Goal: Task Accomplishment & Management: Complete application form

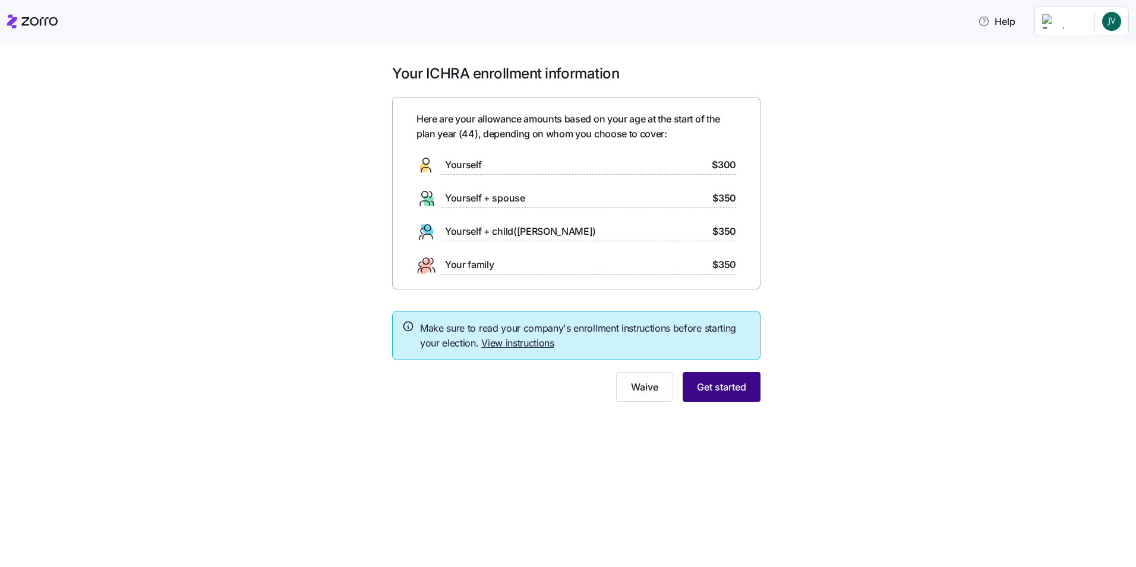
click at [720, 385] on span "Get started" at bounding box center [721, 386] width 49 height 14
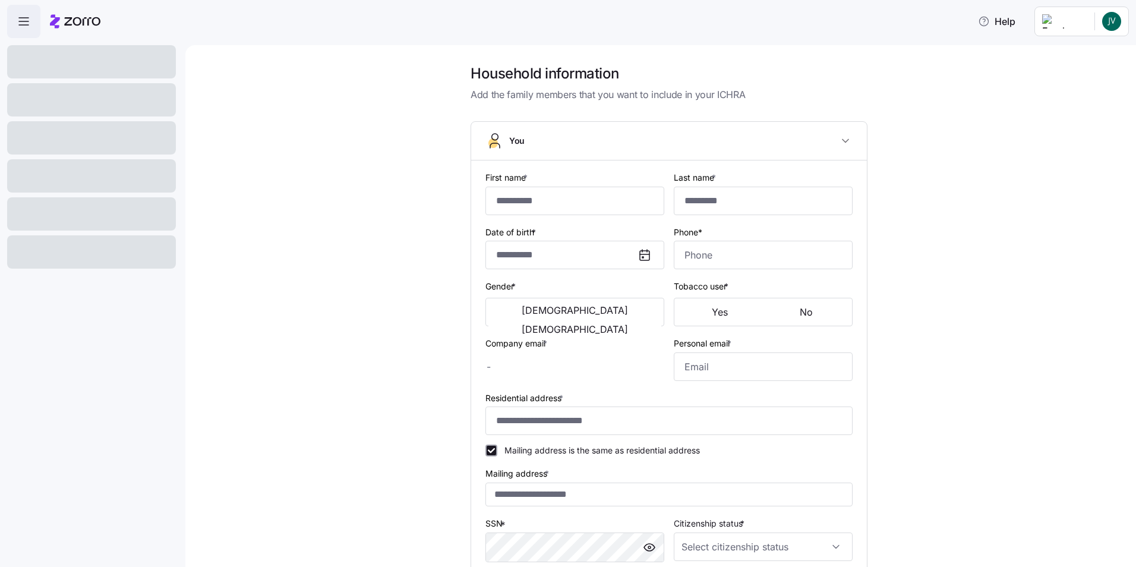
type input "**********"
type input "[EMAIL_ADDRESS][DOMAIN_NAME]"
type input "[PERSON_NAME][EMAIL_ADDRESS][DOMAIN_NAME]"
type input "**********"
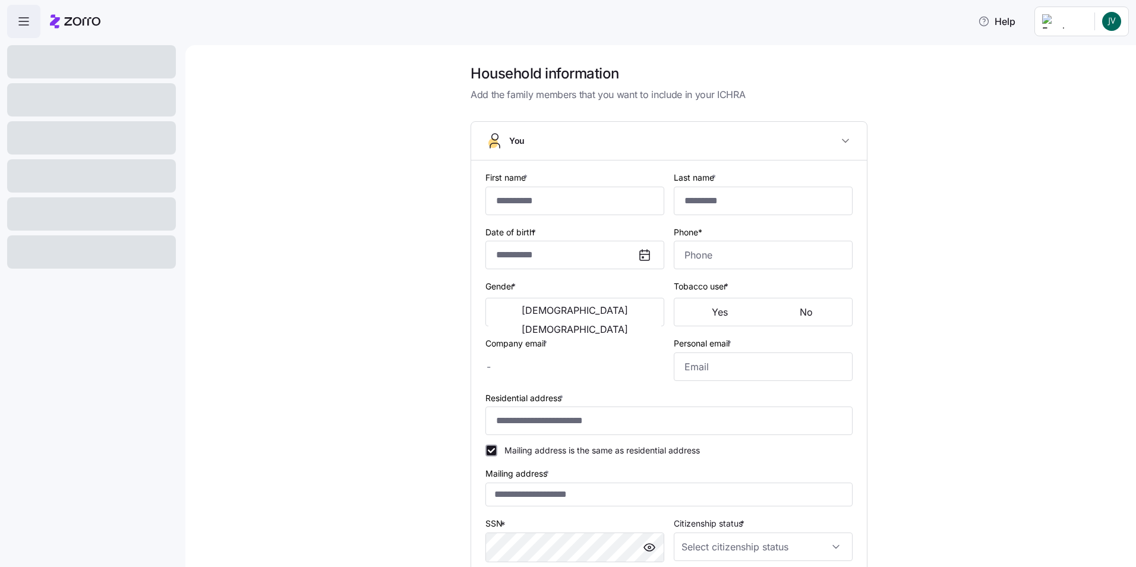
checkbox input "true"
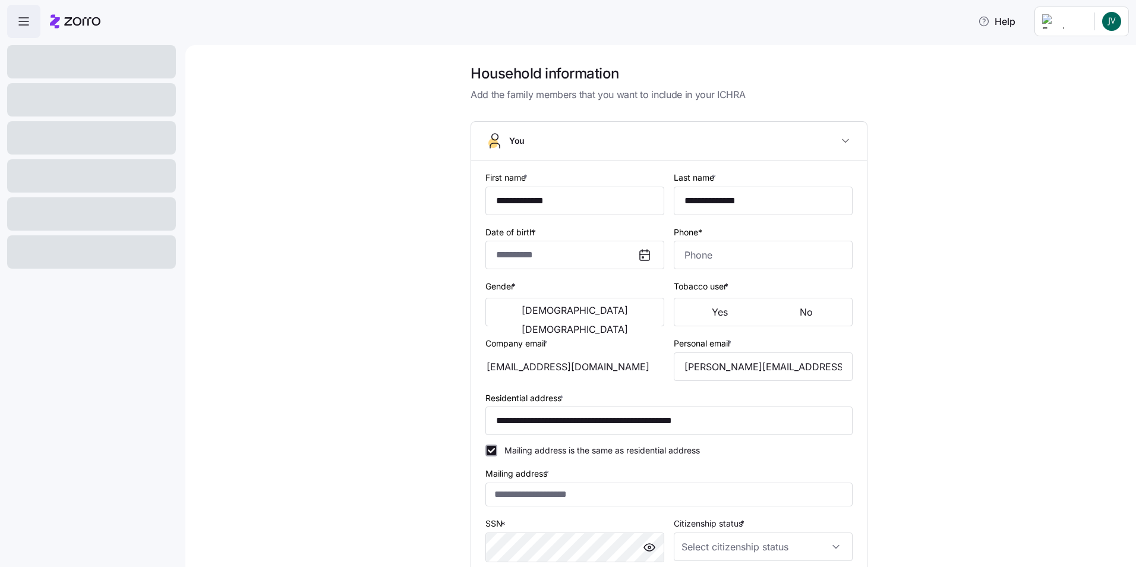
type input "**********"
type input "[PHONE_NUMBER]"
type input "Resident alien"
type input "Married"
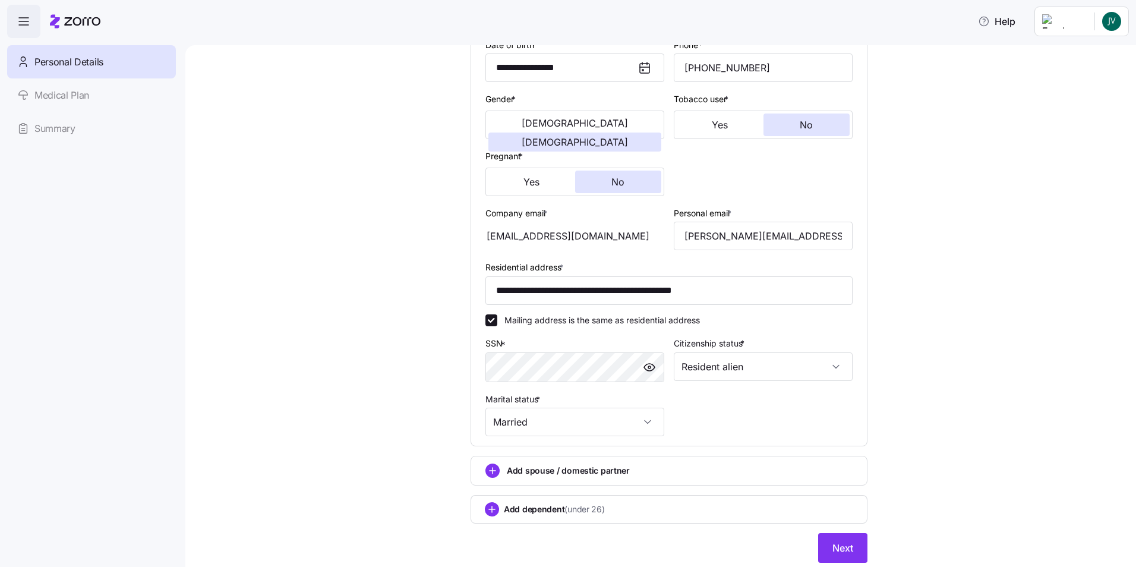
scroll to position [226, 0]
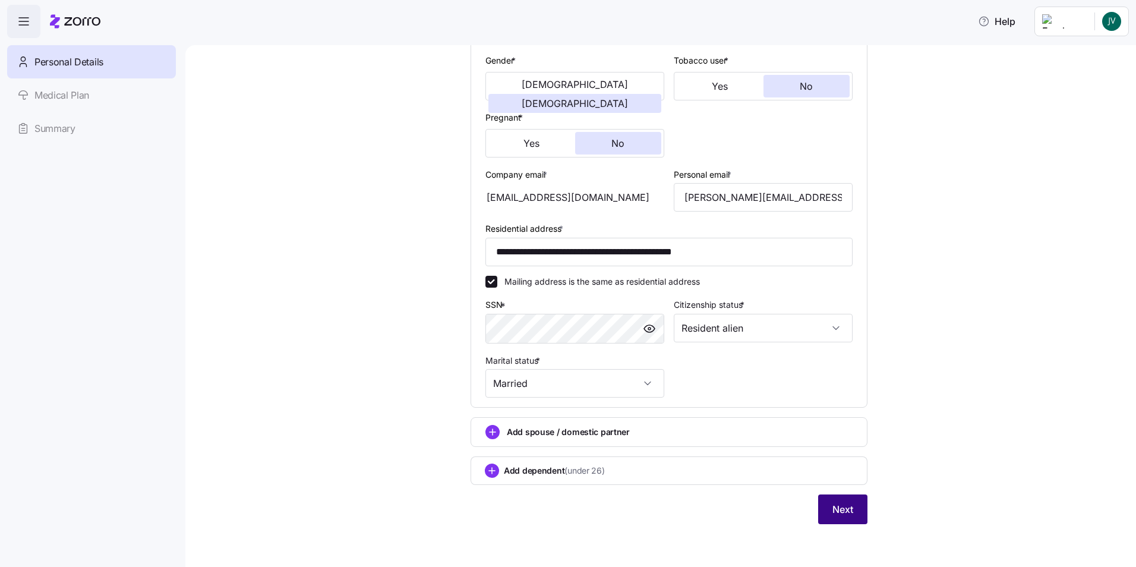
click at [838, 515] on span "Next" at bounding box center [842, 509] width 21 height 14
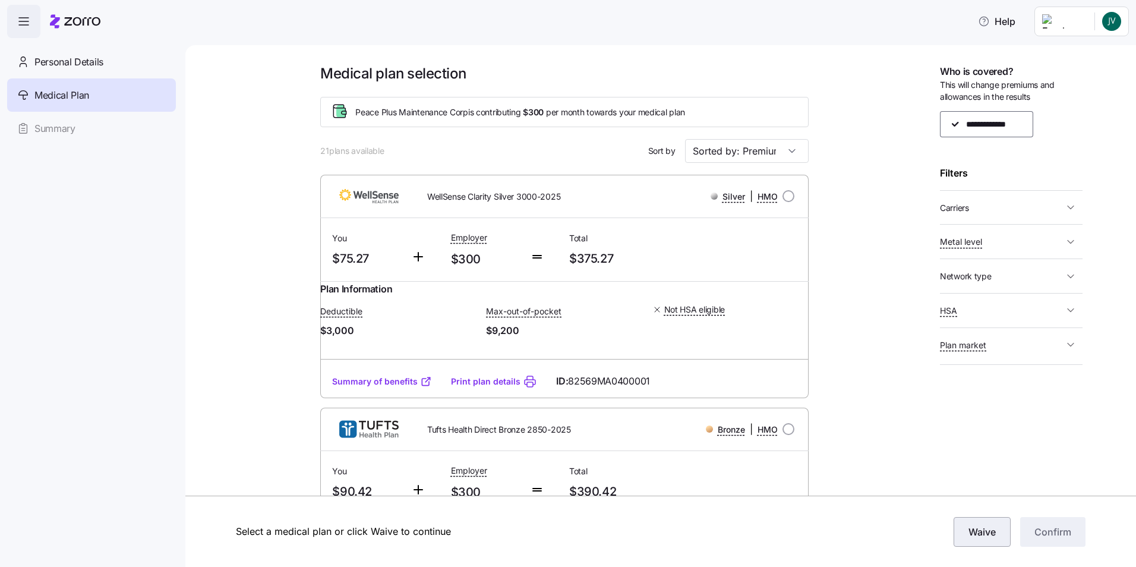
click at [978, 541] on button "Waive" at bounding box center [981, 532] width 57 height 30
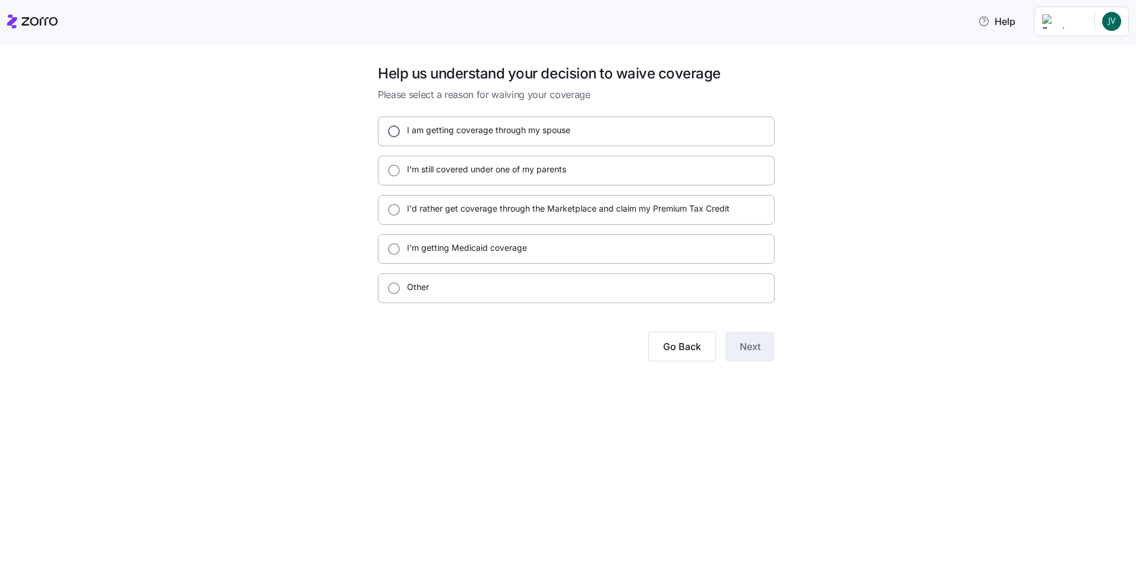
click at [396, 132] on input "I am getting coverage through my spouse" at bounding box center [394, 131] width 12 height 12
radio input "true"
click at [756, 355] on button "Next" at bounding box center [749, 346] width 49 height 30
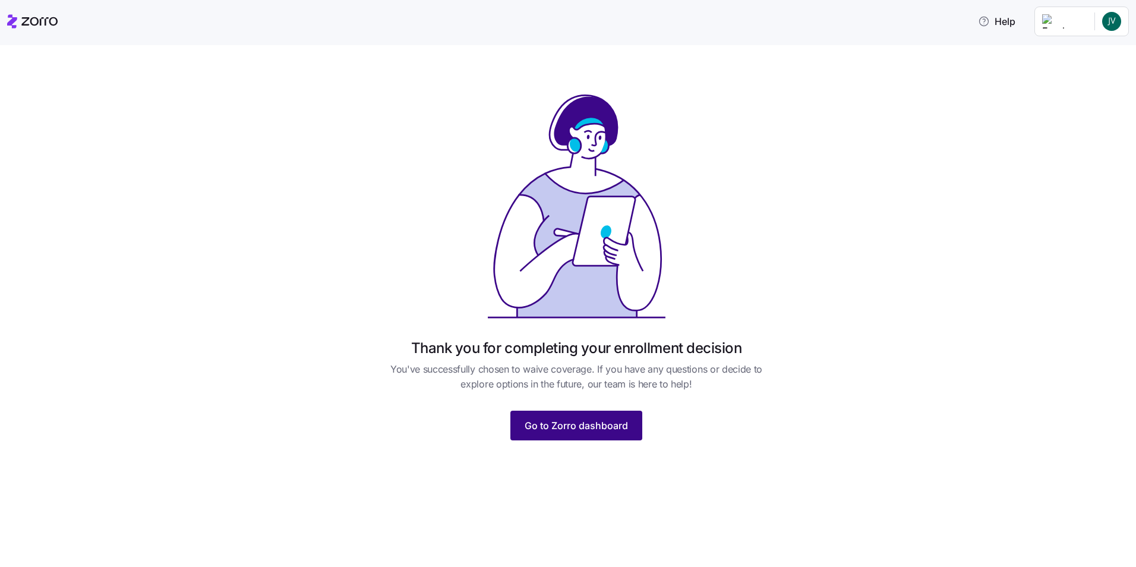
click at [567, 425] on span "Go to Zorro dashboard" at bounding box center [575, 425] width 103 height 14
